Goal: Task Accomplishment & Management: Manage account settings

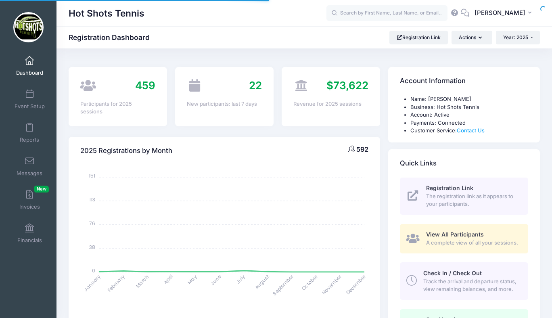
select select
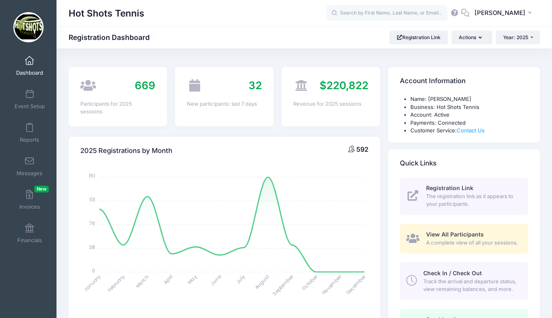
click at [29, 62] on span at bounding box center [29, 60] width 0 height 9
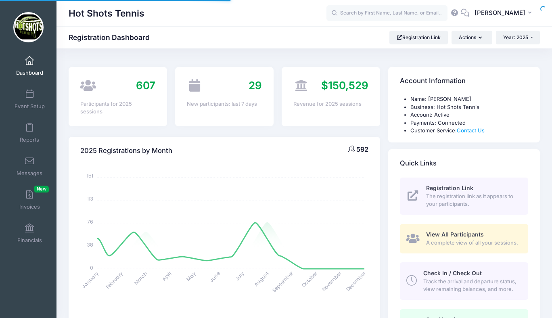
select select
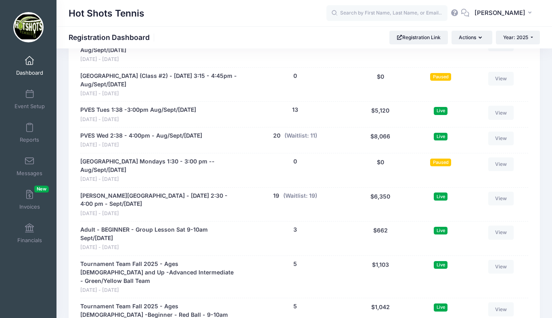
scroll to position [1696, 0]
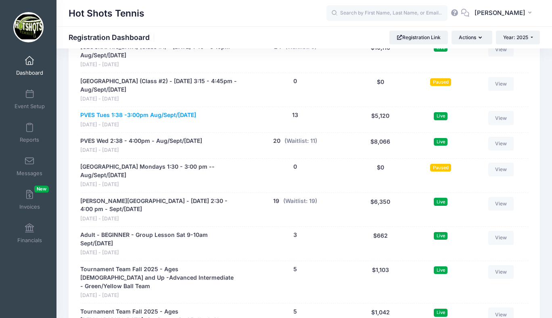
click at [163, 115] on link "PVES Tues 1:38 -3:00pm Aug/Sept/Oct 2025" at bounding box center [138, 115] width 116 height 8
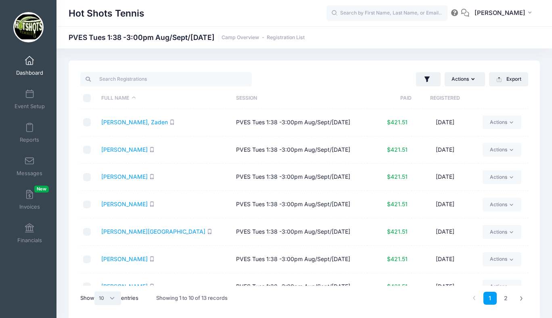
click at [110, 298] on select "All 10 25 50" at bounding box center [107, 298] width 27 height 14
select select "25"
click at [96, 291] on select "All 10 25 50" at bounding box center [107, 298] width 27 height 14
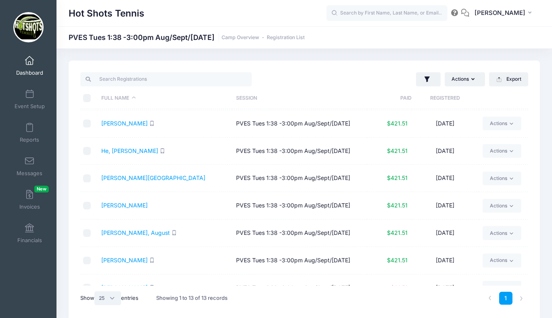
scroll to position [178, 0]
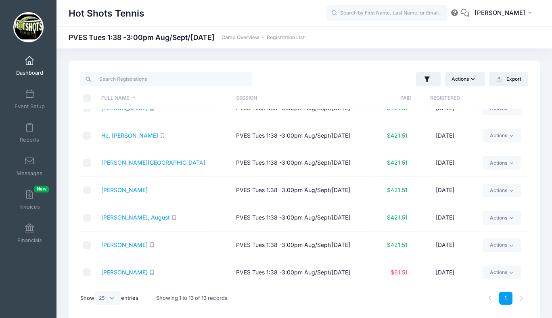
click at [447, 98] on th "Registered" at bounding box center [445, 98] width 67 height 21
click at [29, 61] on span at bounding box center [29, 60] width 0 height 9
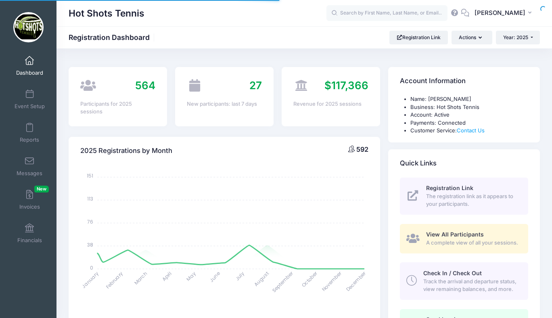
select select
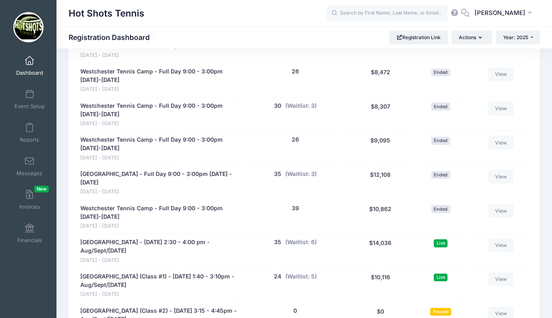
scroll to position [1466, 0]
click at [25, 98] on link "Event Setup" at bounding box center [29, 99] width 38 height 28
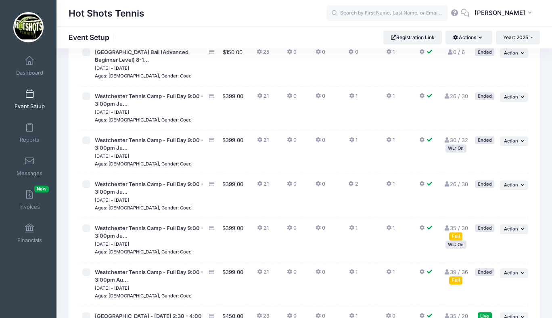
scroll to position [1410, 0]
click at [507, 99] on span "Action" at bounding box center [511, 97] width 14 height 6
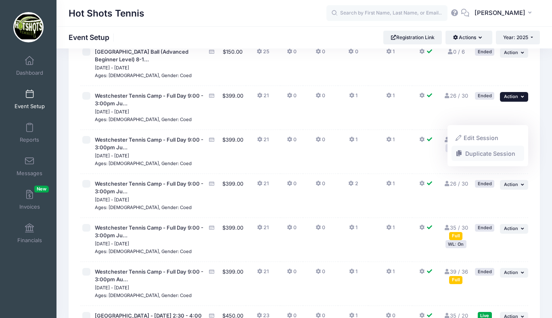
click at [485, 153] on link "Duplicate Session" at bounding box center [488, 153] width 73 height 15
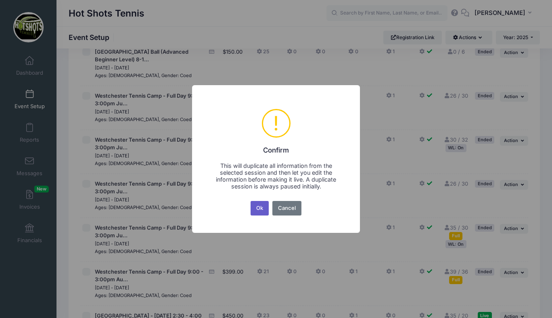
click at [260, 208] on button "Ok" at bounding box center [260, 208] width 19 height 15
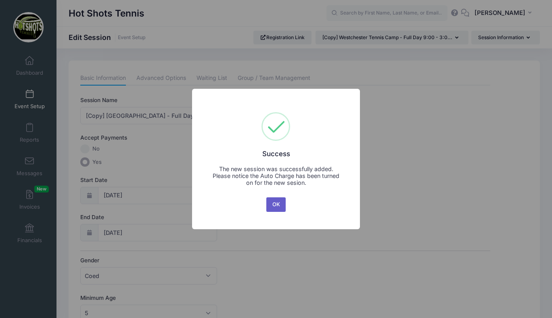
click at [276, 201] on button "OK" at bounding box center [275, 204] width 19 height 15
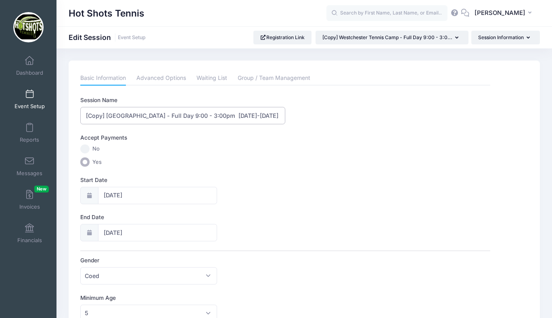
click at [107, 114] on input "[Copy] Westchester Tennis Camp - Full Day 9:00 - 3:00pm July 7-11, 2025" at bounding box center [182, 115] width 205 height 17
click at [271, 115] on input "Westchester Tennis Camp - Full Day 9:00 - 3:00pm July 7-11, 2025" at bounding box center [182, 115] width 205 height 17
click at [254, 115] on input "Westchester Tennis Camp - Full Day 9:00 - 3:00pm July 7-11, 2026" at bounding box center [182, 115] width 205 height 17
type input "Westchester Tennis Camp - Full Day 9:00 - 3:00pm June 15-19, 2026"
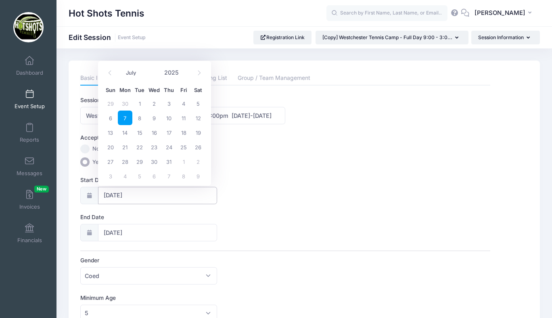
click at [150, 190] on input "07/07/2025" at bounding box center [157, 195] width 119 height 17
click at [197, 73] on icon at bounding box center [199, 72] width 5 height 5
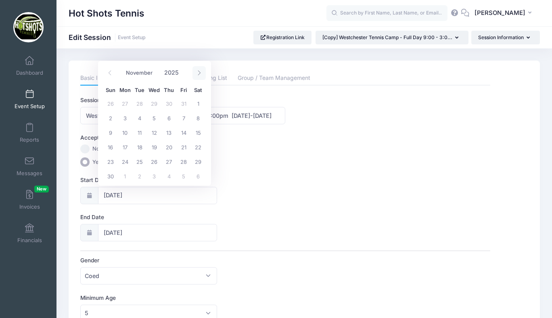
click at [197, 73] on icon at bounding box center [199, 72] width 5 height 5
select select "11"
click at [197, 73] on icon at bounding box center [199, 72] width 5 height 5
type input "2026"
click at [197, 73] on icon at bounding box center [199, 72] width 5 height 5
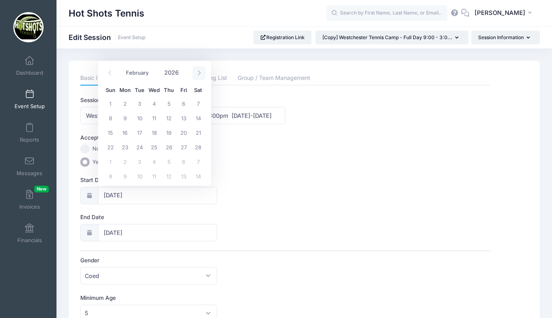
click at [197, 73] on icon at bounding box center [199, 72] width 5 height 5
select select "5"
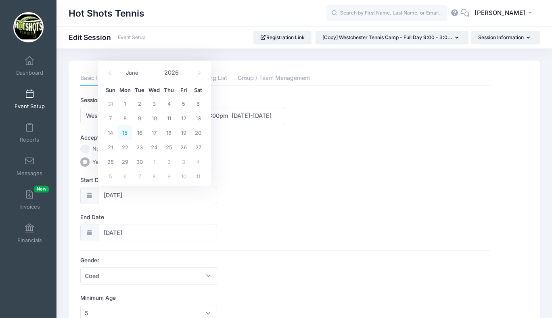
click at [124, 132] on span "15" at bounding box center [125, 132] width 15 height 15
type input "[DATE]"
type input "06/16/2026"
type input "2026"
select select "5"
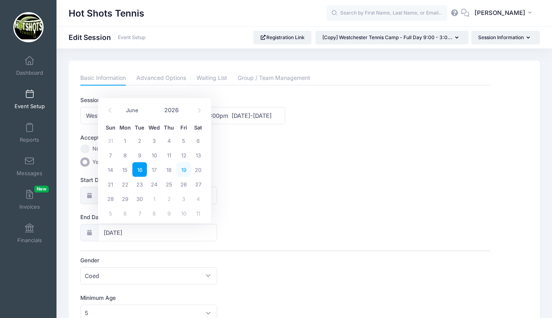
click at [184, 171] on span "19" at bounding box center [183, 169] width 15 height 15
type input "[DATE]"
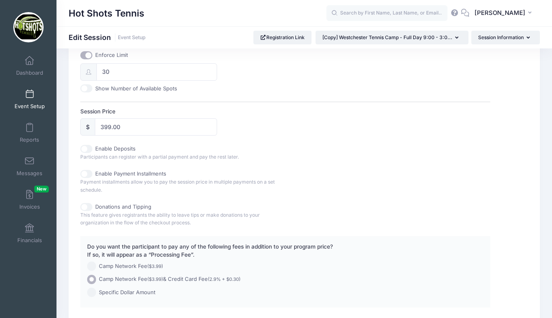
scroll to position [339, 0]
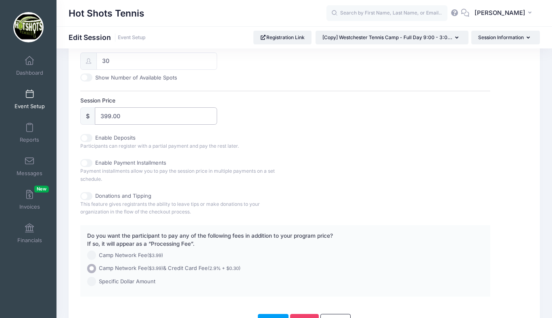
click at [108, 115] on input "399.00" at bounding box center [156, 115] width 122 height 17
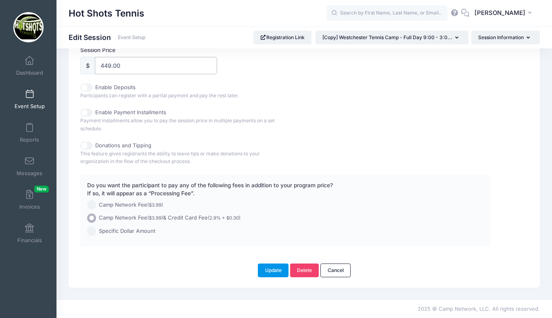
type input "449.00"
click at [269, 269] on button "Update" at bounding box center [273, 271] width 31 height 14
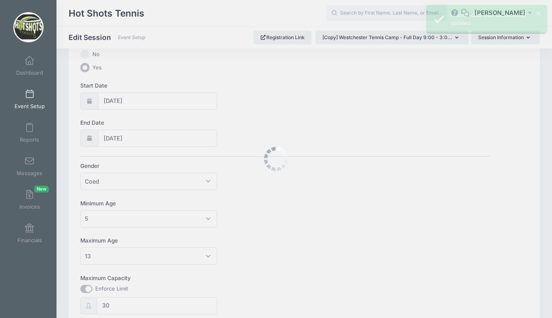
scroll to position [0, 0]
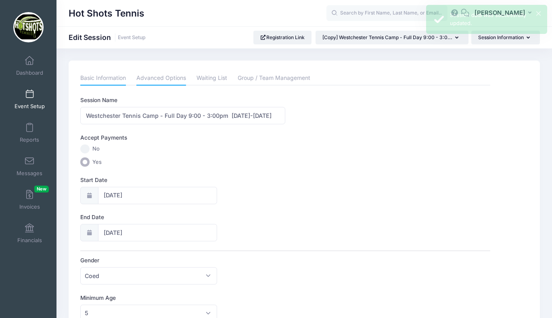
click at [159, 79] on link "Advanced Options" at bounding box center [161, 78] width 50 height 15
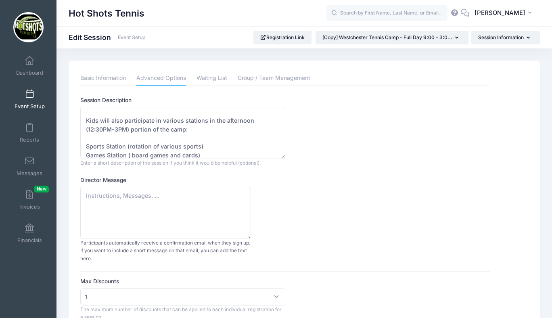
scroll to position [182, 0]
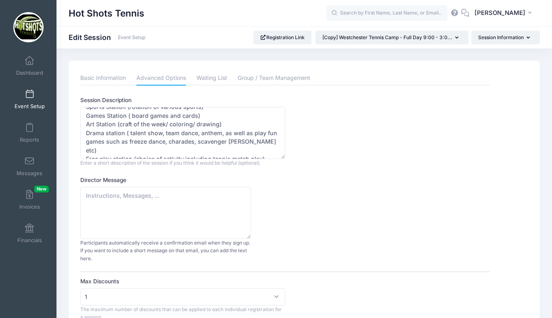
click at [29, 94] on span at bounding box center [29, 94] width 0 height 9
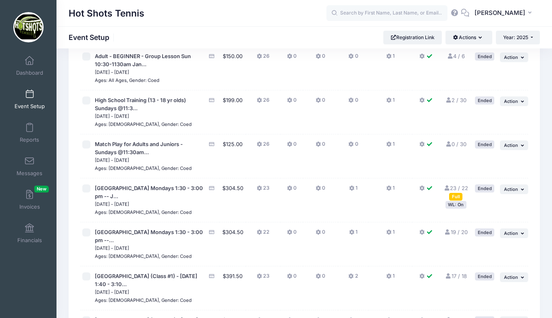
scroll to position [338, 0]
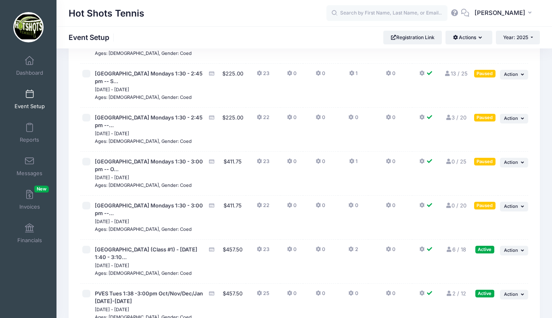
scroll to position [2342, 0]
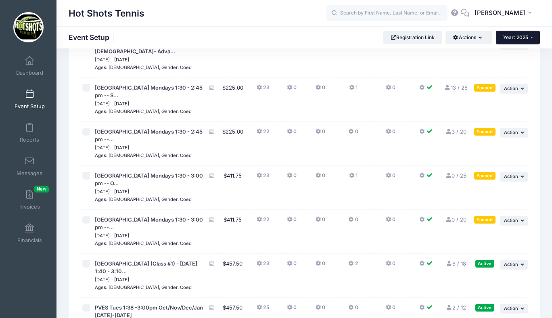
click at [512, 36] on span "Year: 2025" at bounding box center [515, 37] width 25 height 6
click at [510, 54] on link "Year: 2026" at bounding box center [522, 53] width 52 height 10
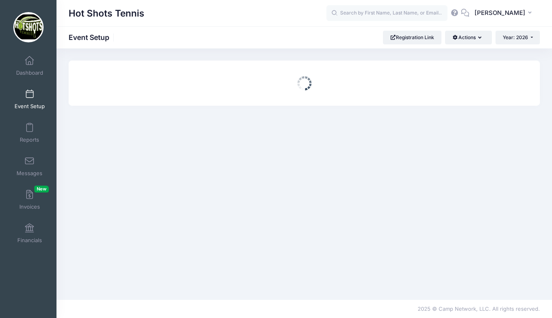
scroll to position [0, 0]
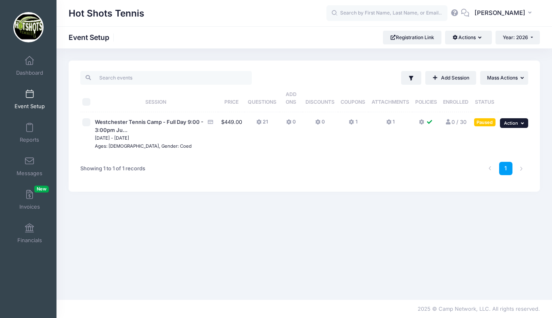
click at [509, 123] on span "Action" at bounding box center [511, 123] width 14 height 6
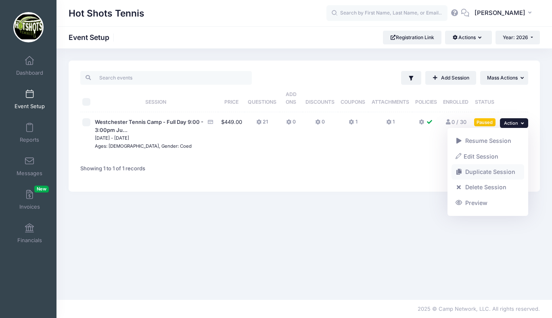
click at [487, 171] on link "Duplicate Session" at bounding box center [488, 171] width 73 height 15
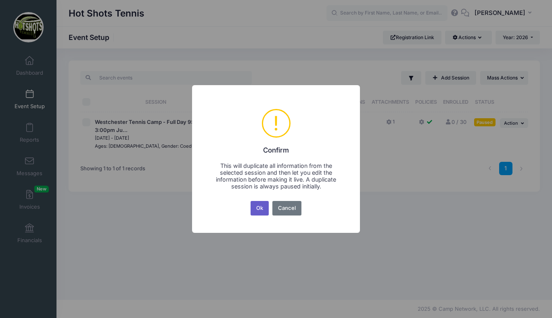
click at [262, 205] on button "Ok" at bounding box center [260, 208] width 19 height 15
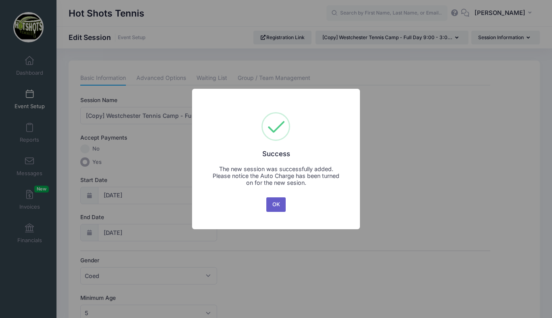
click at [278, 206] on button "OK" at bounding box center [275, 204] width 19 height 15
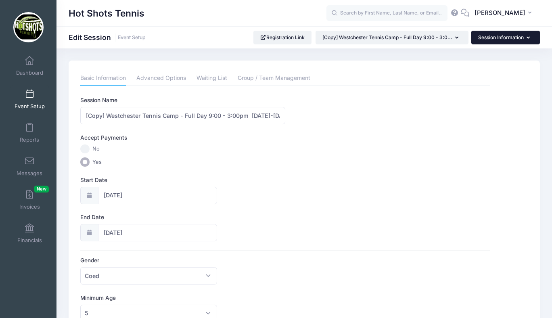
click at [498, 35] on button "Session Information" at bounding box center [505, 38] width 69 height 14
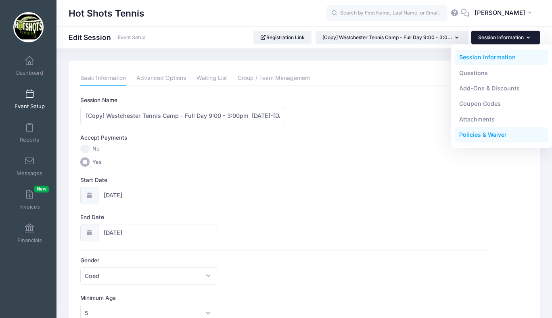
click at [473, 132] on link "Policies & Waiver" at bounding box center [501, 134] width 93 height 15
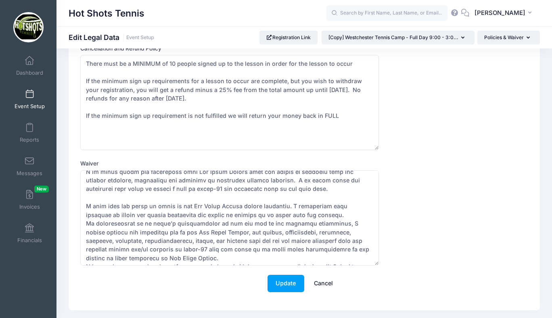
scroll to position [121, 0]
click at [278, 283] on button "Update" at bounding box center [286, 283] width 37 height 17
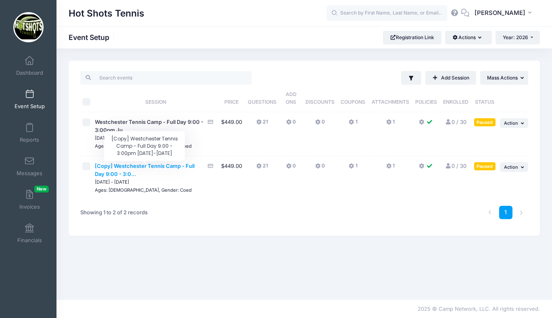
click at [176, 168] on span "[Copy] Westchester Tennis Camp - Full Day 9:00 - 3:0..." at bounding box center [145, 170] width 100 height 15
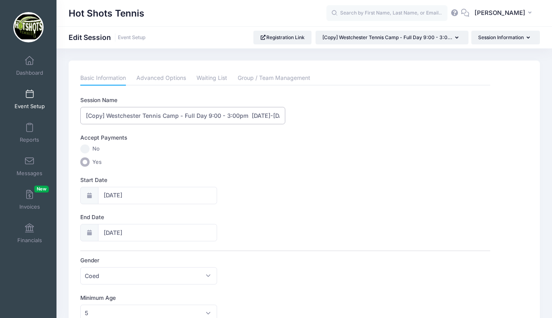
click at [107, 117] on input "[Copy] Westchester Tennis Camp - Full Day 9:00 - 3:00pm [DATE]-[DATE]" at bounding box center [182, 115] width 205 height 17
click at [259, 117] on input "Westchester Tennis Camp - Full Day 9:00 - 3:00pm [DATE]-[DATE]" at bounding box center [182, 115] width 205 height 17
type input "Westchester Tennis Camp - Full Day 9:00 - 3:00pm [DATE]-[DATE]"
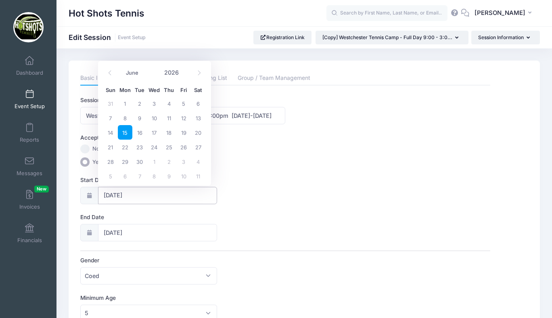
click at [152, 196] on input "[DATE]" at bounding box center [157, 195] width 119 height 17
click at [128, 145] on span "22" at bounding box center [125, 147] width 15 height 15
type input "[DATE]"
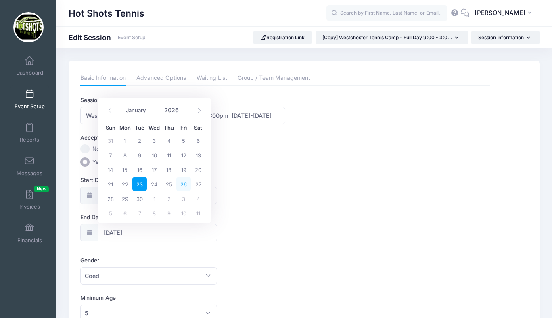
click at [182, 184] on span "26" at bounding box center [183, 184] width 15 height 15
type input "[DATE]"
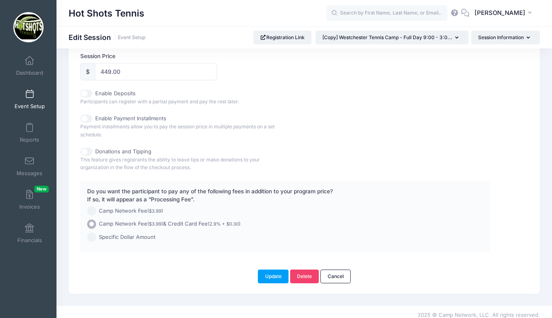
scroll to position [389, 0]
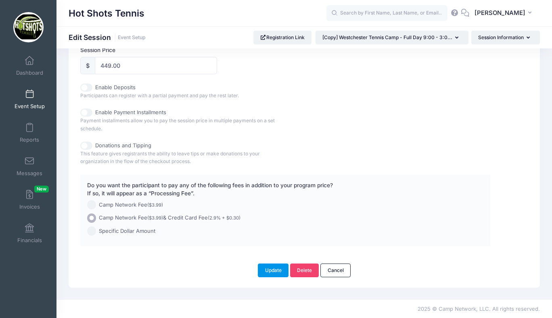
click at [279, 266] on button "Update" at bounding box center [273, 271] width 31 height 14
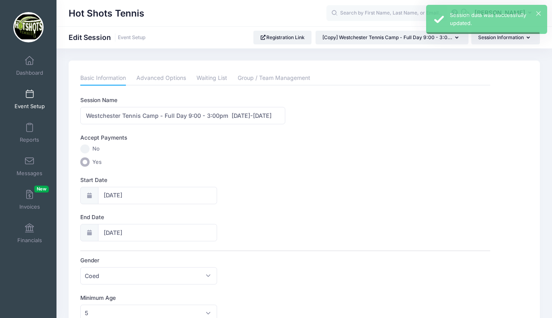
scroll to position [0, 0]
click at [29, 96] on span at bounding box center [29, 94] width 0 height 9
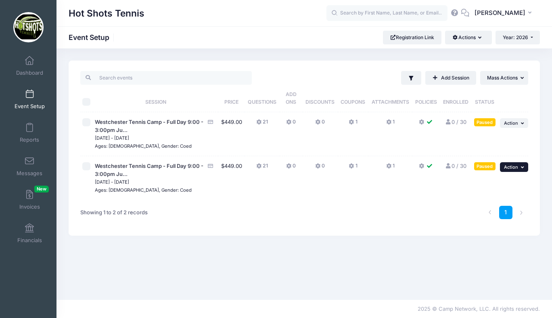
click at [514, 168] on span "Action" at bounding box center [511, 167] width 14 height 6
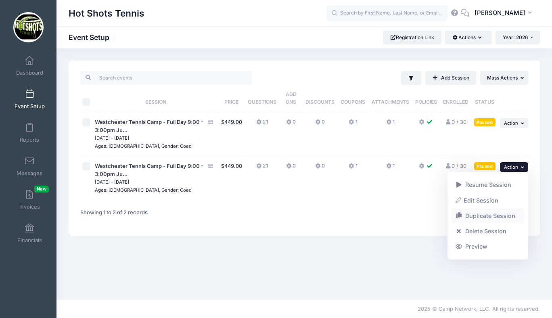
click at [482, 215] on link "Duplicate Session" at bounding box center [488, 215] width 73 height 15
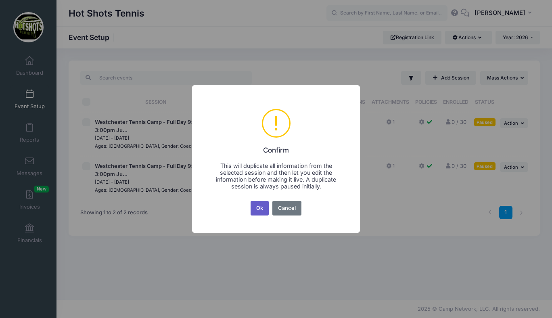
click at [260, 208] on button "Ok" at bounding box center [260, 208] width 19 height 15
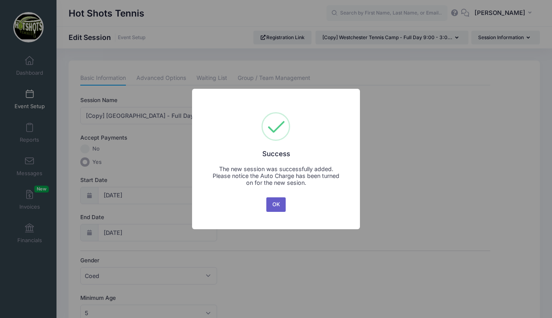
click at [272, 204] on button "OK" at bounding box center [275, 204] width 19 height 15
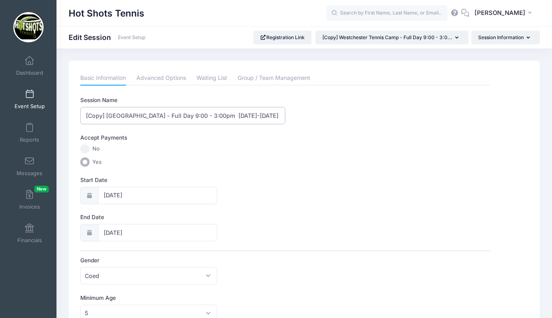
click at [108, 114] on input "[Copy] Westchester Tennis Camp - Full Day 9:00 - 3:00pm June 22-26, 2026" at bounding box center [182, 115] width 205 height 17
click at [261, 117] on input "Westchester Tennis Camp - Full Day 9:00 - 3:00pm [DATE]-[DATE]" at bounding box center [182, 115] width 205 height 17
type input "Westchester Tennis Camp - Full Day 9:00 - 3:00pm [DATE]-[DATE]"
click at [149, 197] on input "06/22/2026" at bounding box center [157, 195] width 119 height 17
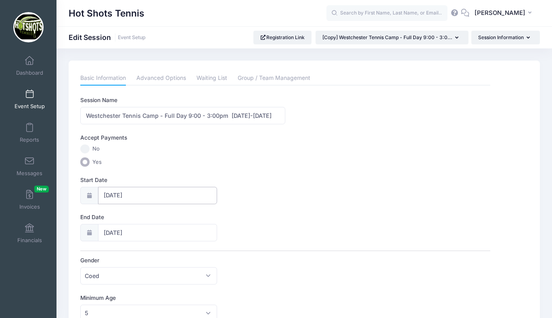
scroll to position [0, 0]
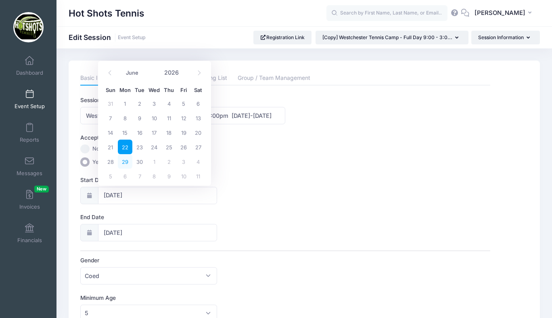
click at [123, 161] on span "29" at bounding box center [125, 161] width 15 height 15
type input "[DATE]"
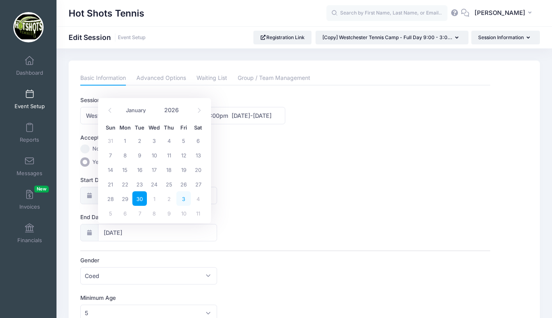
click at [182, 198] on span "3" at bounding box center [183, 198] width 15 height 15
type input "07/03/2026"
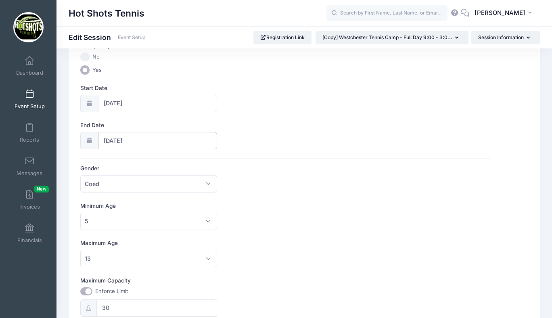
scroll to position [389, 0]
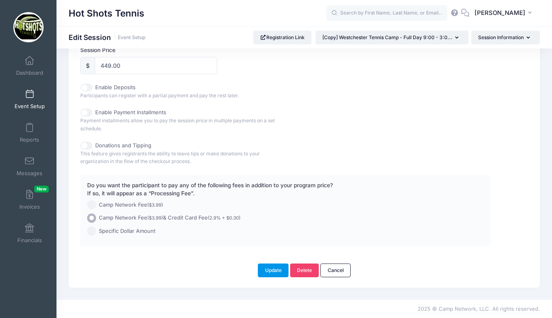
click at [272, 270] on button "Update" at bounding box center [273, 271] width 31 height 14
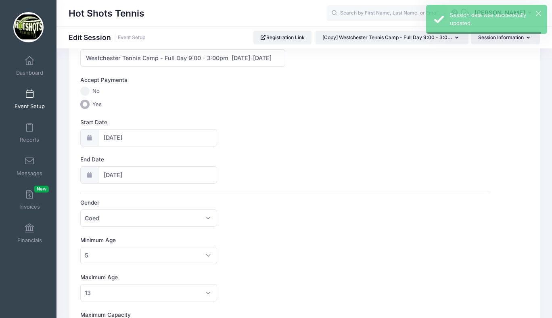
scroll to position [0, 0]
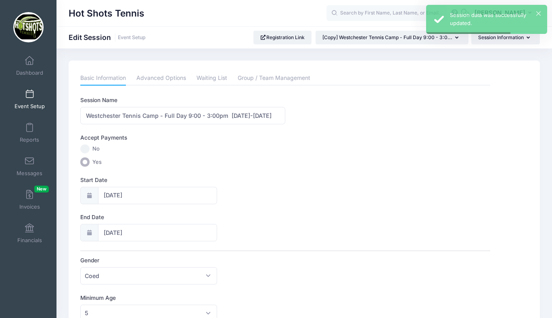
click at [29, 97] on span at bounding box center [29, 94] width 0 height 9
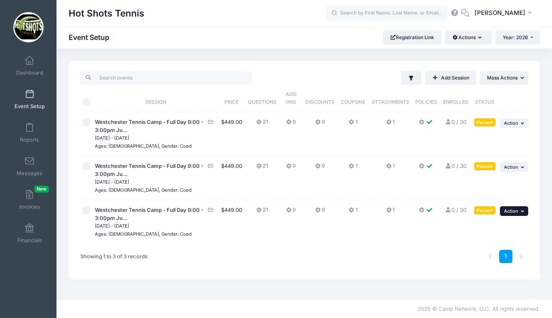
click at [509, 209] on span "Action" at bounding box center [511, 211] width 14 height 6
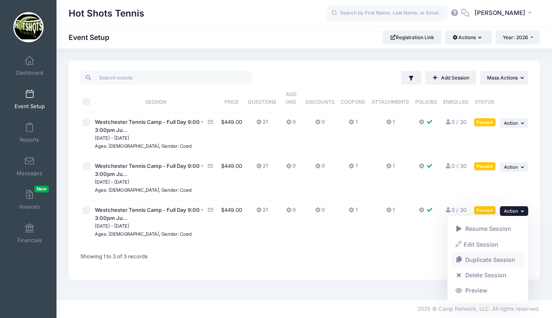
click at [478, 257] on link "Duplicate Session" at bounding box center [488, 259] width 73 height 15
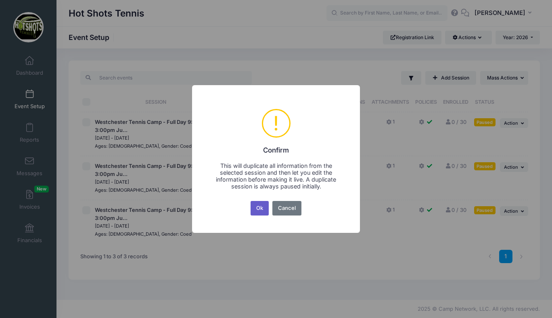
click at [261, 208] on button "Ok" at bounding box center [260, 208] width 19 height 15
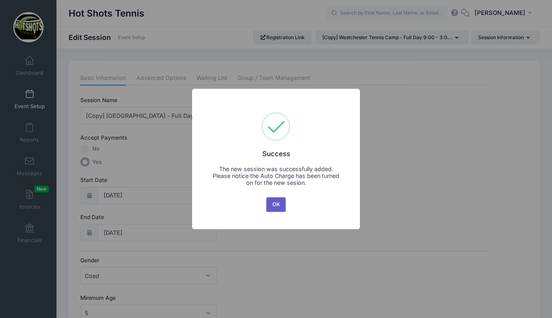
click at [278, 205] on button "OK" at bounding box center [275, 204] width 19 height 15
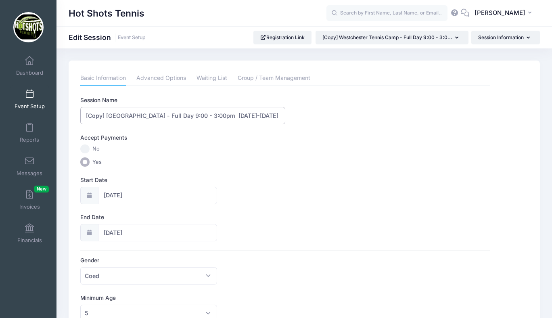
click at [108, 116] on input "[Copy] [GEOGRAPHIC_DATA] - Full Day 9:00 - 3:00pm [DATE]-[DATE]" at bounding box center [182, 115] width 205 height 17
drag, startPoint x: 230, startPoint y: 115, endPoint x: 272, endPoint y: 114, distance: 42.0
click at [272, 114] on input "Westchester Tennis Camp - Full Day 9:00 - 3:00pm [DATE]-[DATE]" at bounding box center [182, 115] width 205 height 17
type input "Westchester Tennis Camp - Full Day 9:00 - 3:00pm [DATE]-[DATE]"
click at [119, 195] on input "[DATE]" at bounding box center [157, 195] width 119 height 17
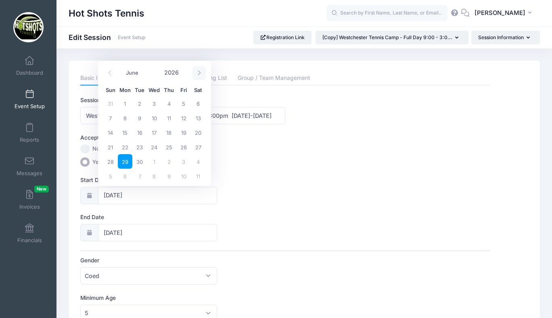
click at [193, 73] on span at bounding box center [198, 73] width 13 height 14
select select "6"
click at [125, 129] on span "13" at bounding box center [125, 132] width 15 height 15
type input "07/13/2026"
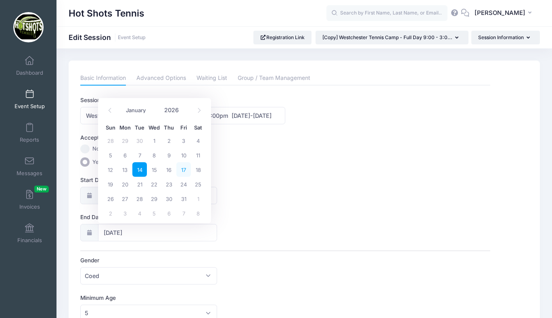
click at [184, 170] on span "17" at bounding box center [183, 169] width 15 height 15
type input "07/17/2026"
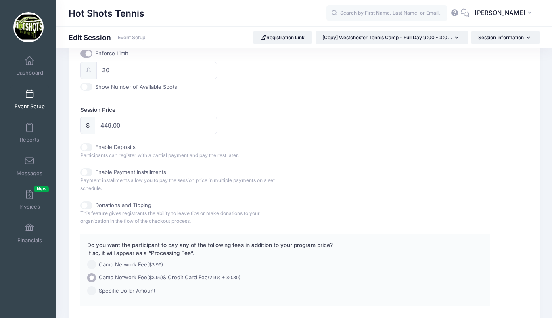
scroll to position [389, 0]
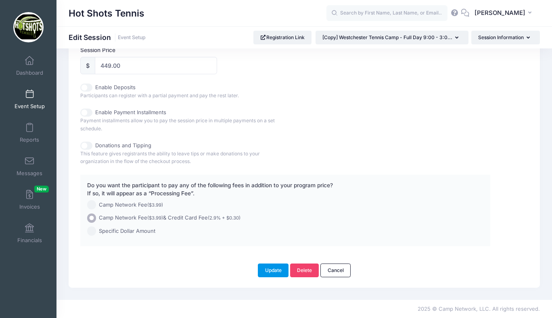
click at [274, 268] on button "Update" at bounding box center [273, 271] width 31 height 14
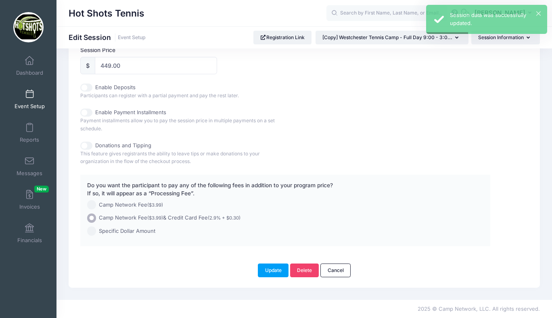
click at [29, 96] on span at bounding box center [29, 94] width 0 height 9
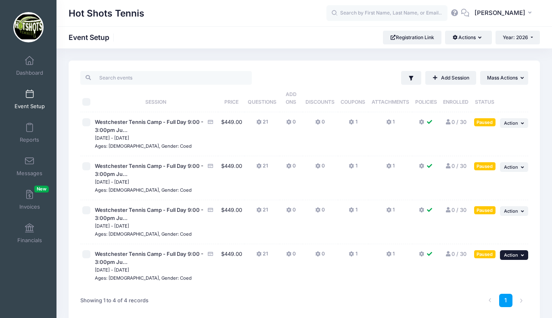
click at [508, 256] on span "Action" at bounding box center [511, 255] width 14 height 6
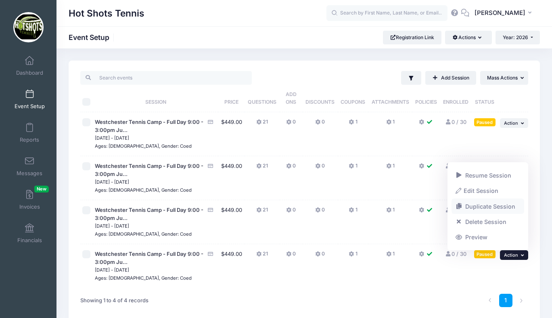
click at [475, 206] on link "Duplicate Session" at bounding box center [488, 206] width 73 height 15
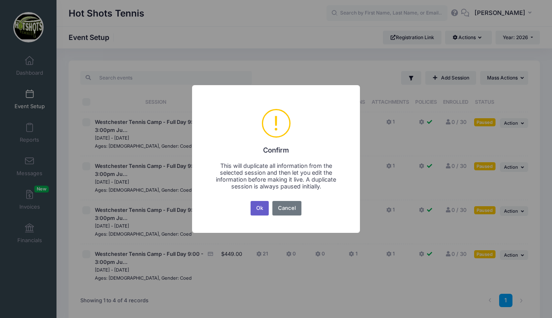
click at [259, 208] on button "Ok" at bounding box center [260, 208] width 19 height 15
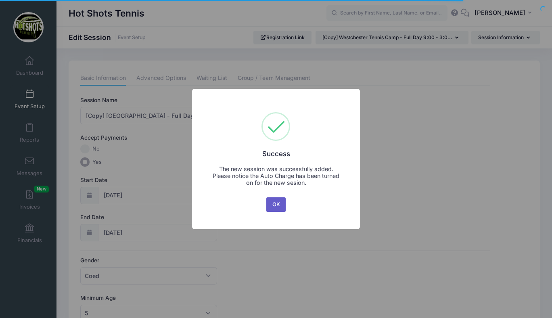
click at [276, 204] on button "OK" at bounding box center [275, 204] width 19 height 15
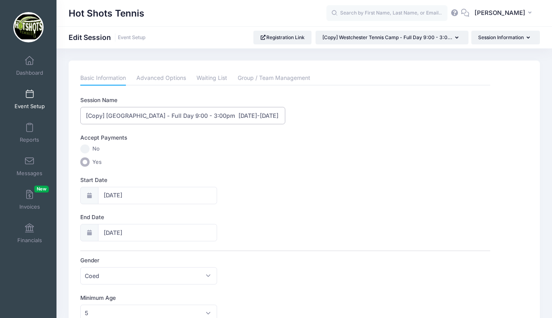
click at [107, 114] on input "[Copy] Westchester Tennis Camp - Full Day 9:00 - 3:00pm July 13-17, 2026" at bounding box center [182, 115] width 205 height 17
drag, startPoint x: 244, startPoint y: 115, endPoint x: 258, endPoint y: 115, distance: 14.1
click at [258, 115] on input "Westchester Tennis Camp - Full Day 9:00 - 3:00pm July 13-17, 2026" at bounding box center [182, 115] width 205 height 17
type input "Westchester Tennis Camp - Full Day 9:00 - 3:00pm July 20-24 2026"
click at [148, 197] on input "07/13/2026" at bounding box center [157, 195] width 119 height 17
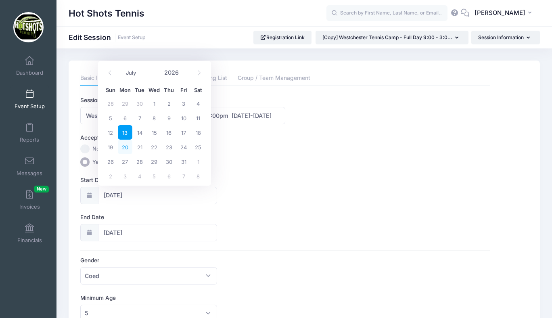
click at [126, 149] on span "20" at bounding box center [125, 147] width 15 height 15
type input "07/20/2026"
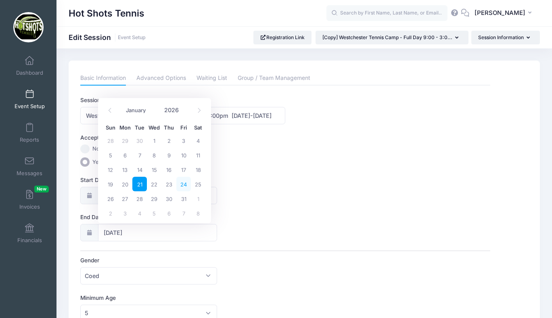
click at [183, 184] on span "24" at bounding box center [183, 184] width 15 height 15
type input "07/24/2026"
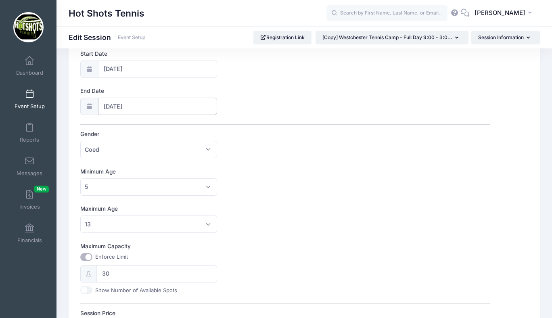
scroll to position [389, 0]
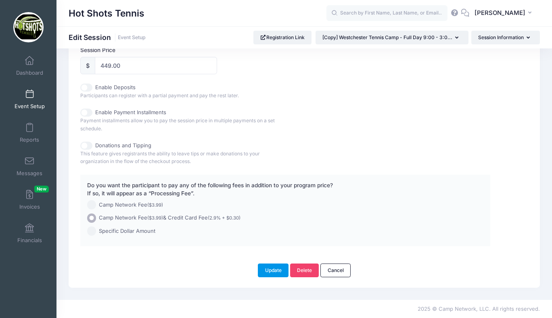
click at [278, 266] on button "Update" at bounding box center [273, 271] width 31 height 14
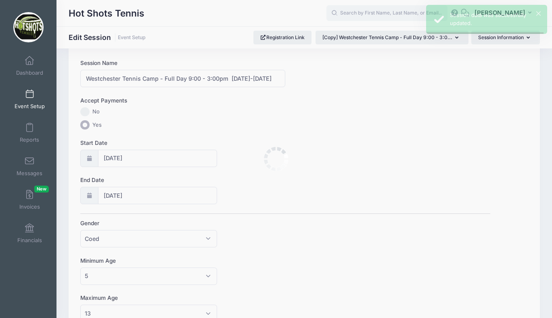
scroll to position [0, 0]
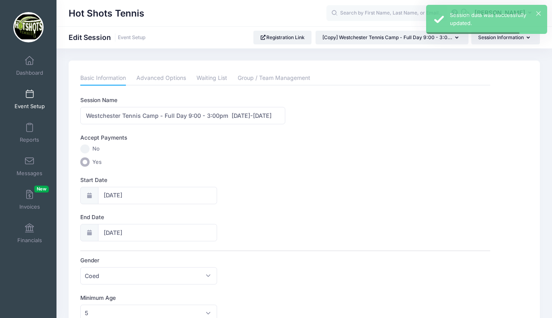
click at [29, 95] on span at bounding box center [29, 94] width 0 height 9
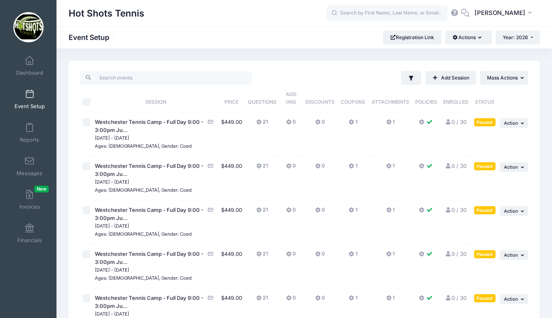
scroll to position [88, 0]
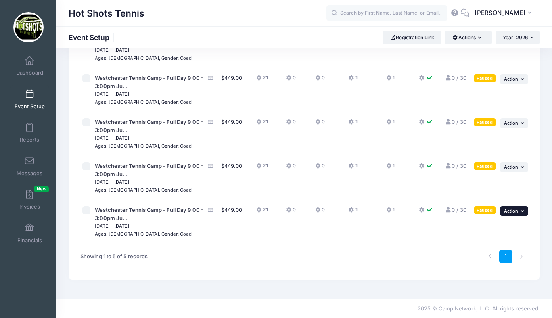
click at [519, 213] on button "... Action" at bounding box center [514, 211] width 28 height 10
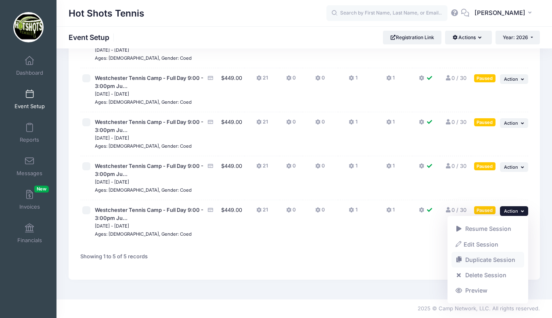
click at [483, 258] on link "Duplicate Session" at bounding box center [488, 259] width 73 height 15
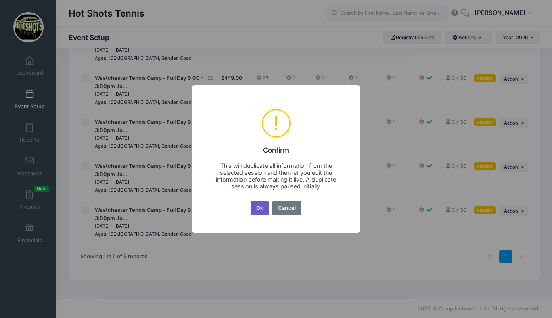
click at [259, 209] on button "Ok" at bounding box center [260, 208] width 19 height 15
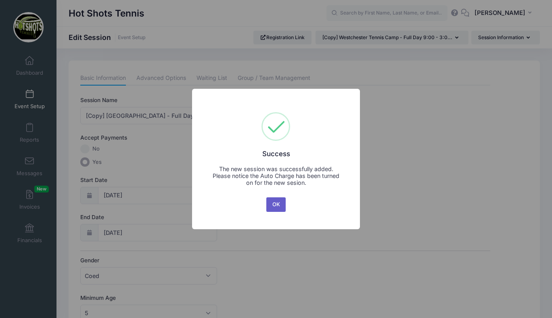
click at [272, 204] on button "OK" at bounding box center [275, 204] width 19 height 15
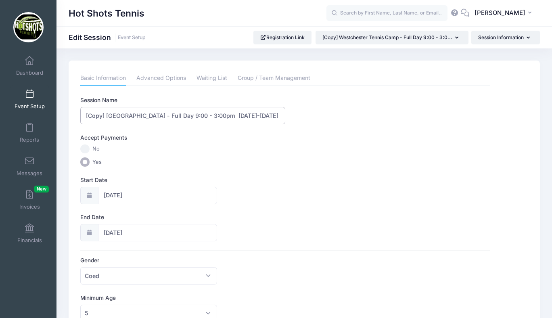
click at [109, 114] on input "[Copy] Westchester Tennis Camp - Full Day 9:00 - 3:00pm July 20-24 2026" at bounding box center [182, 115] width 205 height 17
drag, startPoint x: 248, startPoint y: 115, endPoint x: 260, endPoint y: 115, distance: 12.1
click at [260, 115] on input "Westchester Tennis Camp - Full Day 9:00 - 3:00pm July 20-24 2026" at bounding box center [182, 115] width 205 height 17
type input "Westchester Tennis Camp - Full Day 9:00 - 3:00pm July 27-31 2026"
click at [150, 195] on input "07/20/2026" at bounding box center [157, 195] width 119 height 17
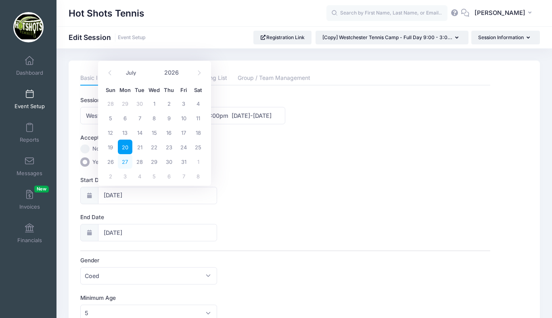
click at [127, 159] on span "27" at bounding box center [125, 161] width 15 height 15
type input "07/27/2026"
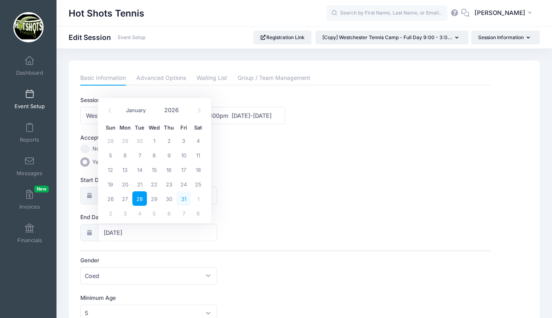
click at [183, 197] on span "31" at bounding box center [183, 198] width 15 height 15
type input "07/31/2026"
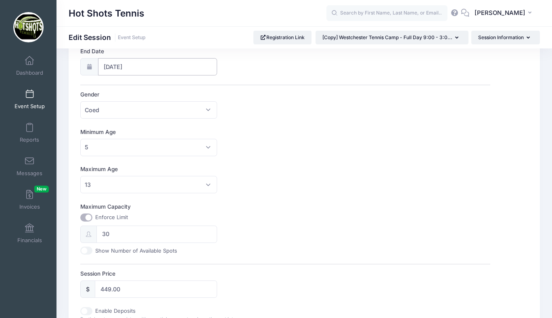
scroll to position [389, 0]
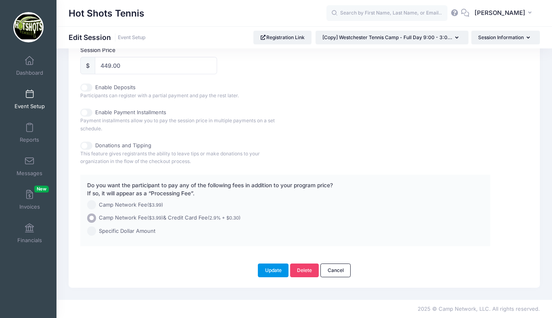
click at [276, 266] on button "Update" at bounding box center [273, 271] width 31 height 14
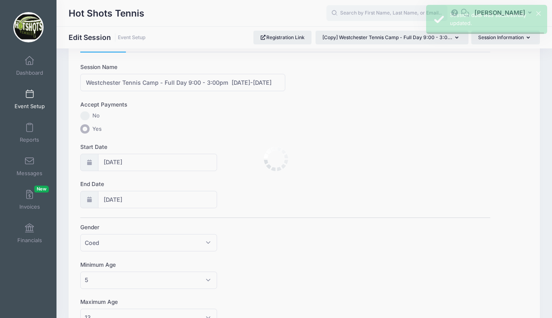
scroll to position [0, 0]
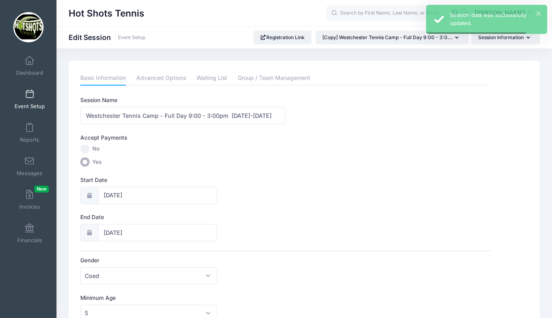
click at [29, 96] on span at bounding box center [29, 94] width 0 height 9
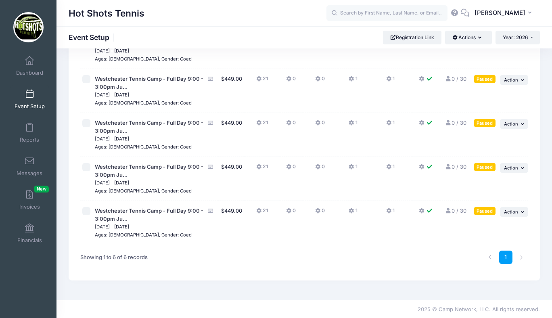
scroll to position [132, 0]
click at [510, 210] on span "Action" at bounding box center [511, 211] width 14 height 6
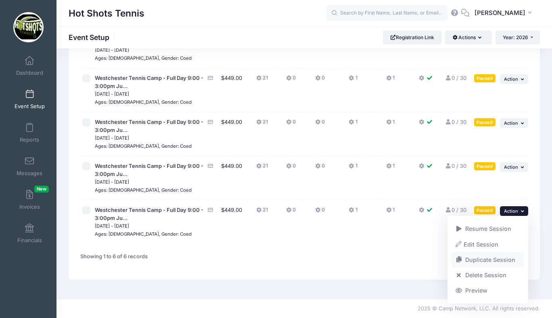
click at [483, 259] on link "Duplicate Session" at bounding box center [488, 259] width 73 height 15
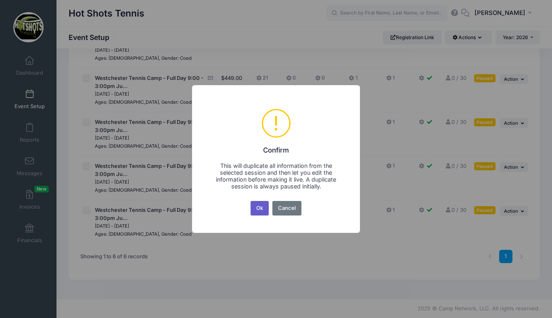
click at [261, 210] on button "Ok" at bounding box center [260, 208] width 19 height 15
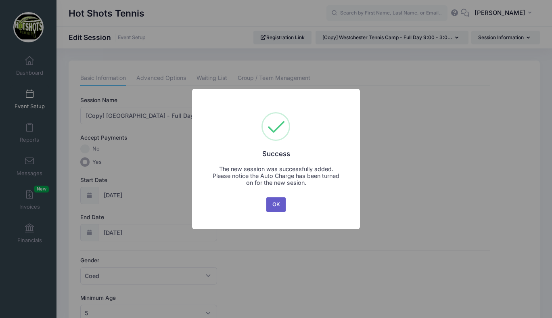
click at [274, 204] on button "OK" at bounding box center [275, 204] width 19 height 15
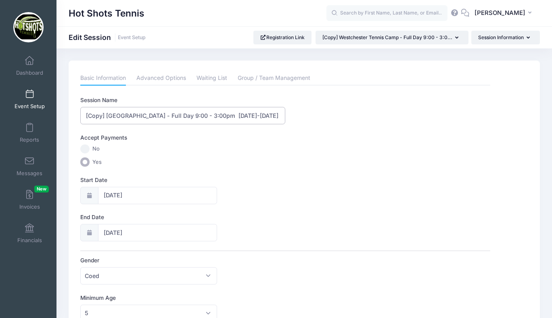
click at [107, 115] on input "[Copy] [GEOGRAPHIC_DATA] - Full Day 9:00 - 3:00pm [DATE]-[DATE]" at bounding box center [182, 115] width 205 height 17
drag, startPoint x: 230, startPoint y: 115, endPoint x: 260, endPoint y: 115, distance: 29.9
click at [260, 115] on input "Westchester Tennis Camp - Full Day 9:00 - 3:00pm [DATE]-[DATE]" at bounding box center [182, 115] width 205 height 17
type input "Westchester Tennis Camp - Full Day 9:00 - 3:00pm [DATE]-[DATE]"
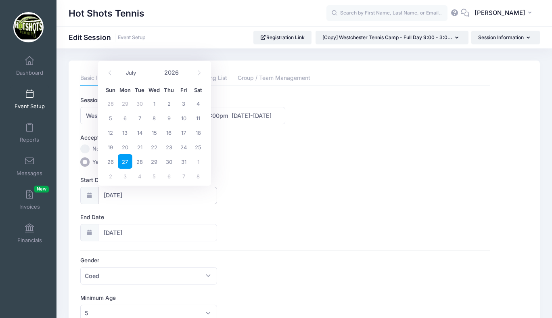
click at [149, 195] on input "[DATE]" at bounding box center [157, 195] width 119 height 17
click at [198, 71] on icon at bounding box center [199, 73] width 3 height 5
select select "7"
click at [125, 113] on span "3" at bounding box center [125, 118] width 15 height 15
type input "08/03/2026"
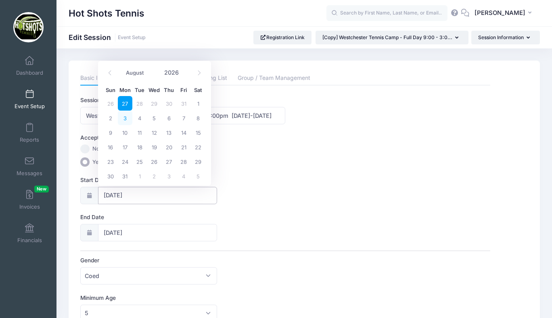
type input "08/04/2026"
select select "7"
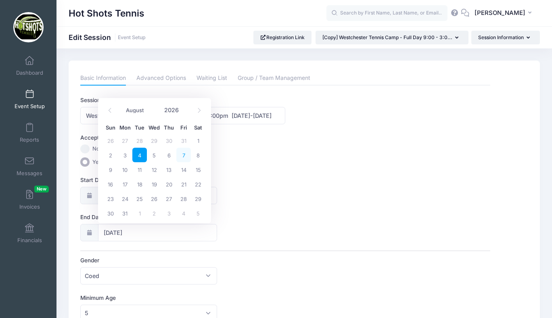
click at [182, 155] on span "7" at bounding box center [183, 155] width 15 height 15
type input "08/07/2026"
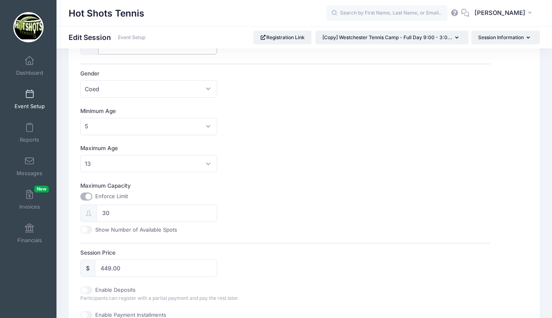
scroll to position [389, 0]
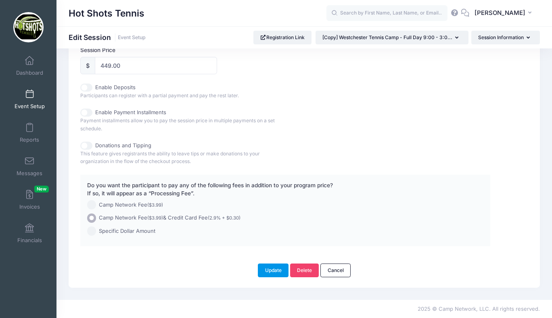
click at [273, 267] on button "Update" at bounding box center [273, 271] width 31 height 14
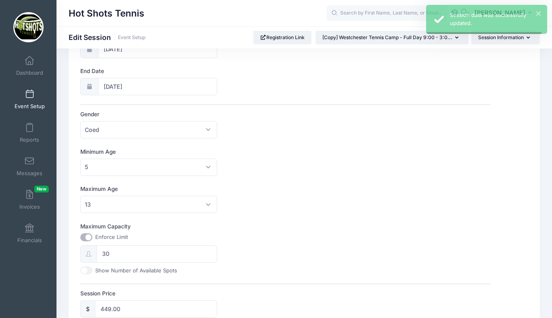
scroll to position [0, 0]
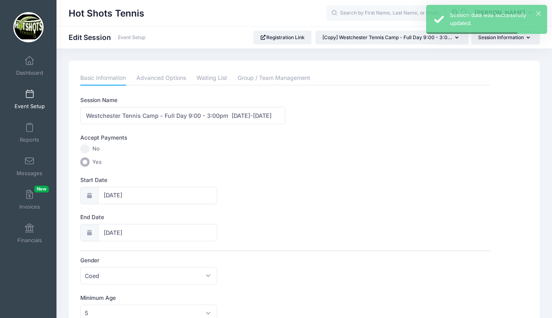
click at [29, 97] on span at bounding box center [29, 94] width 0 height 9
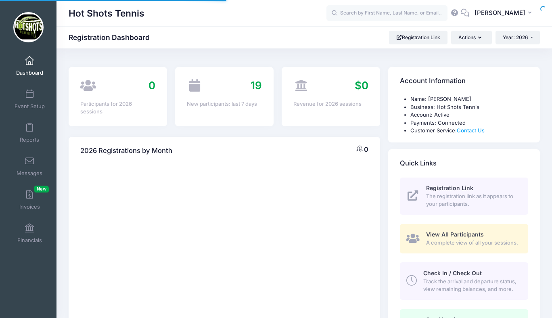
select select
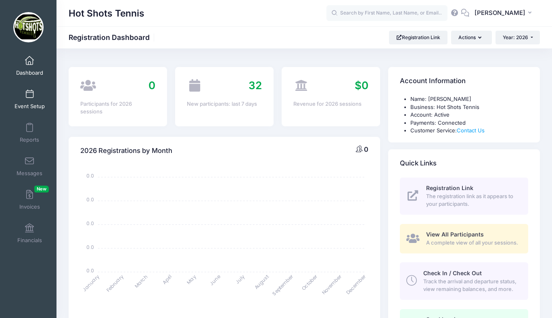
click at [29, 92] on span at bounding box center [29, 94] width 0 height 9
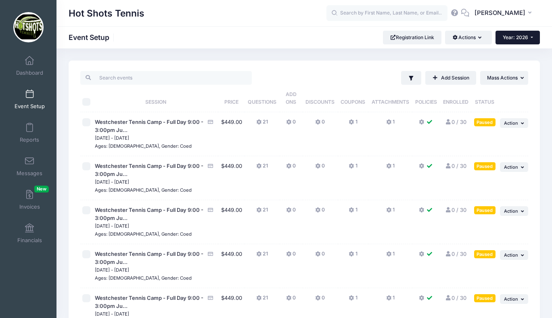
click at [515, 39] on span "Year: 2026" at bounding box center [515, 37] width 25 height 6
click at [508, 63] on link "Year: 2025" at bounding box center [522, 63] width 52 height 10
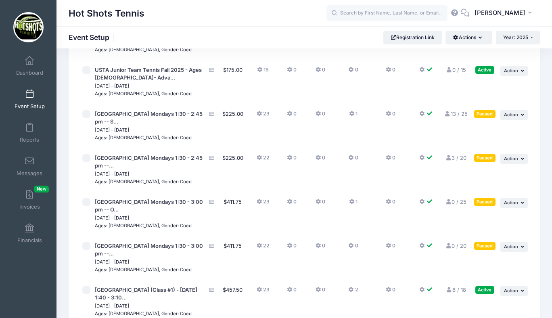
scroll to position [2314, 0]
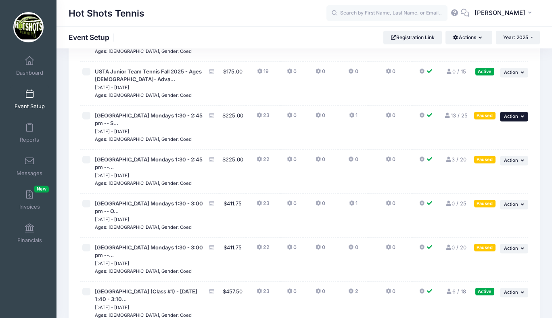
click at [514, 119] on span "Action" at bounding box center [511, 116] width 14 height 6
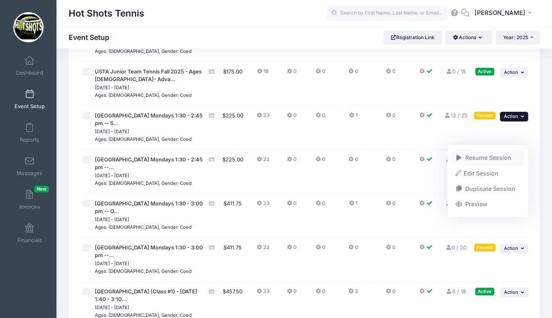
click at [489, 157] on link "Resume Session" at bounding box center [488, 157] width 73 height 15
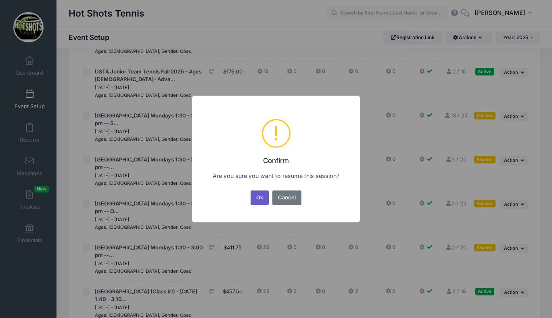
click at [261, 196] on button "Ok" at bounding box center [260, 197] width 19 height 15
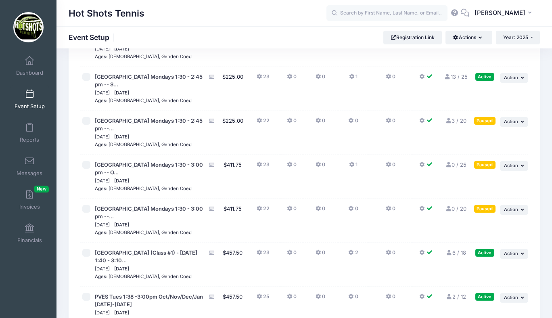
scroll to position [2349, 0]
